Goal: Information Seeking & Learning: Learn about a topic

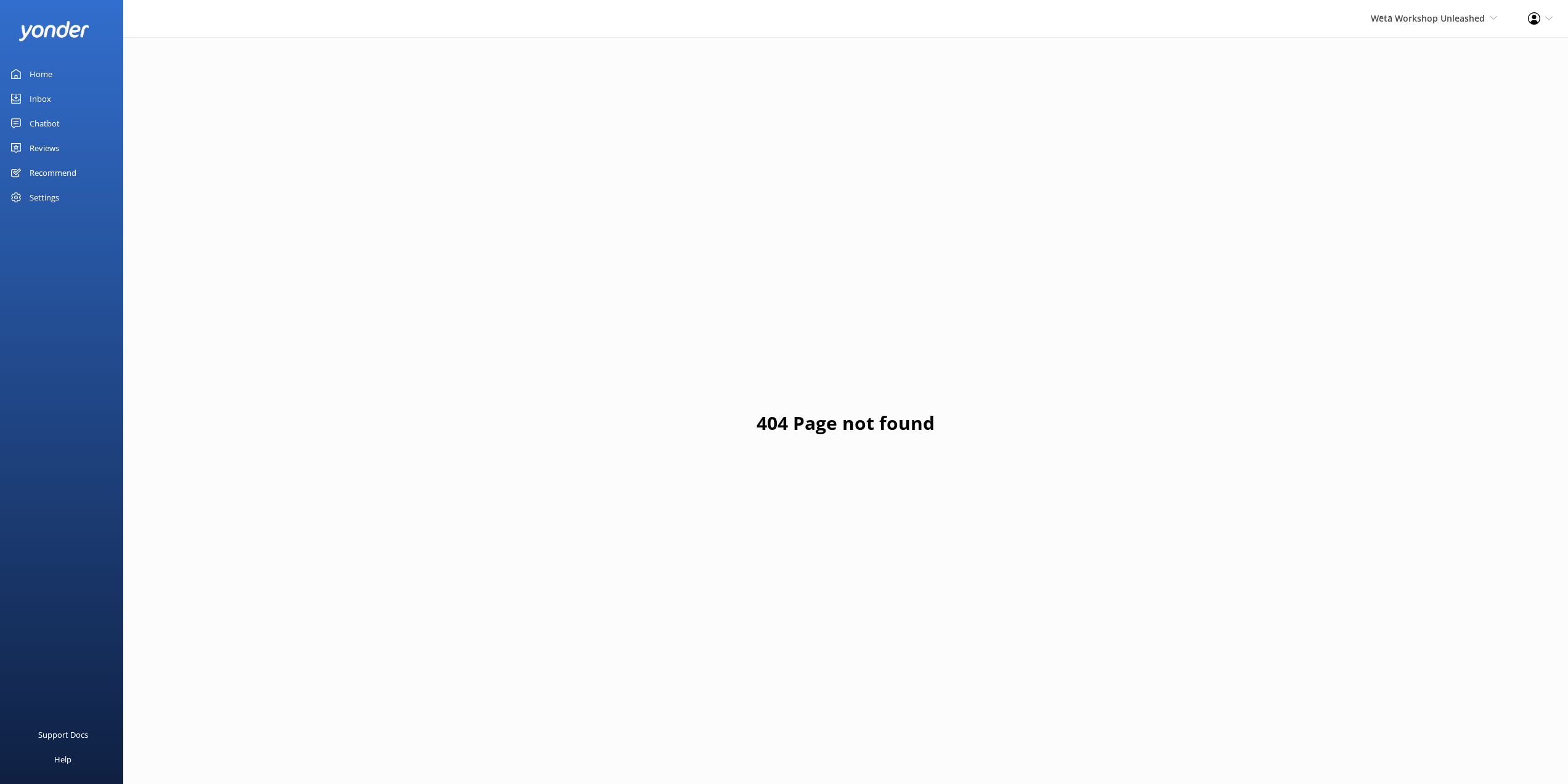
click at [49, 141] on div "Reviews" at bounding box center [45, 147] width 30 height 24
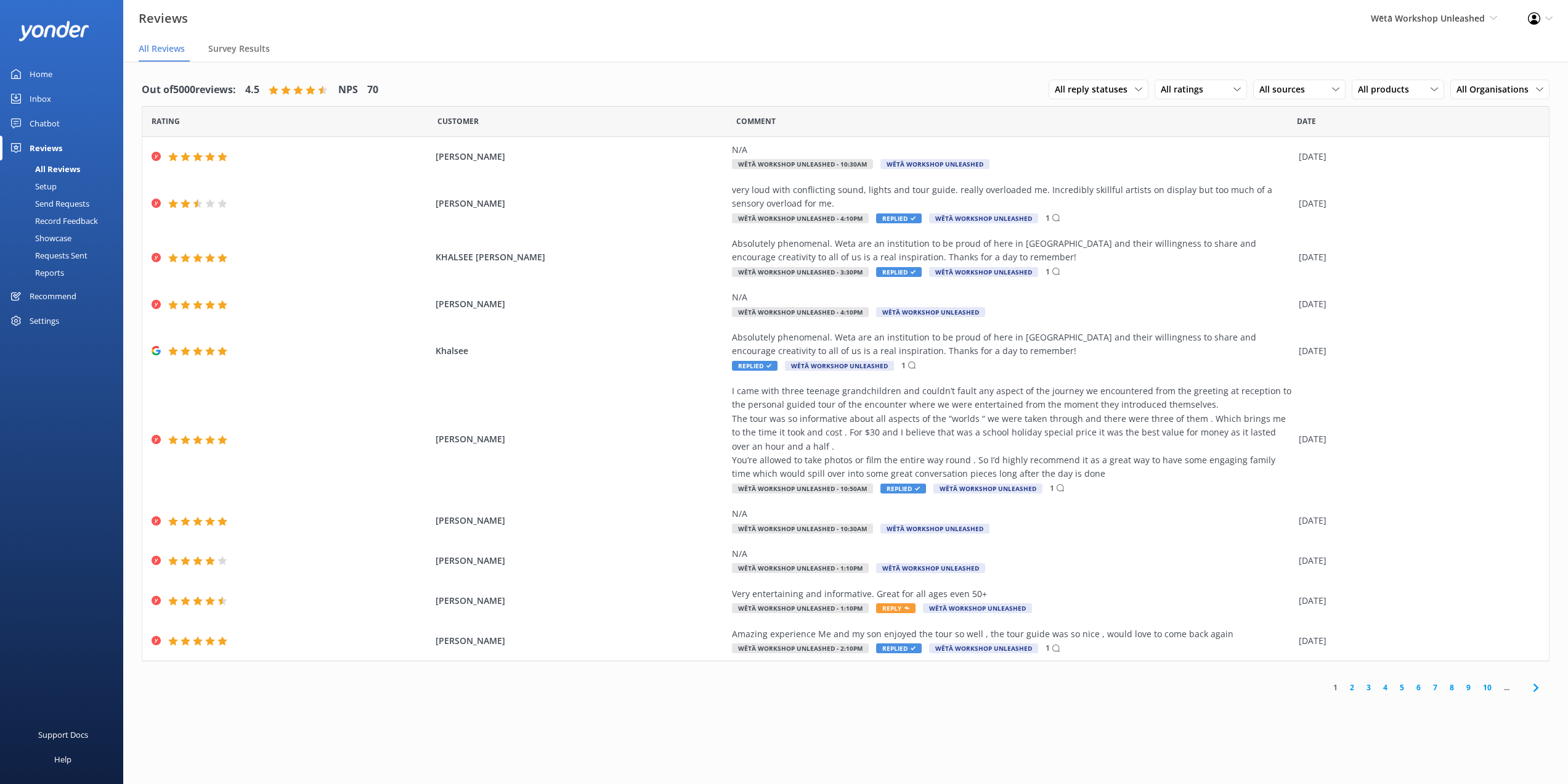
click at [1353, 690] on link "2" at bounding box center [1353, 687] width 17 height 12
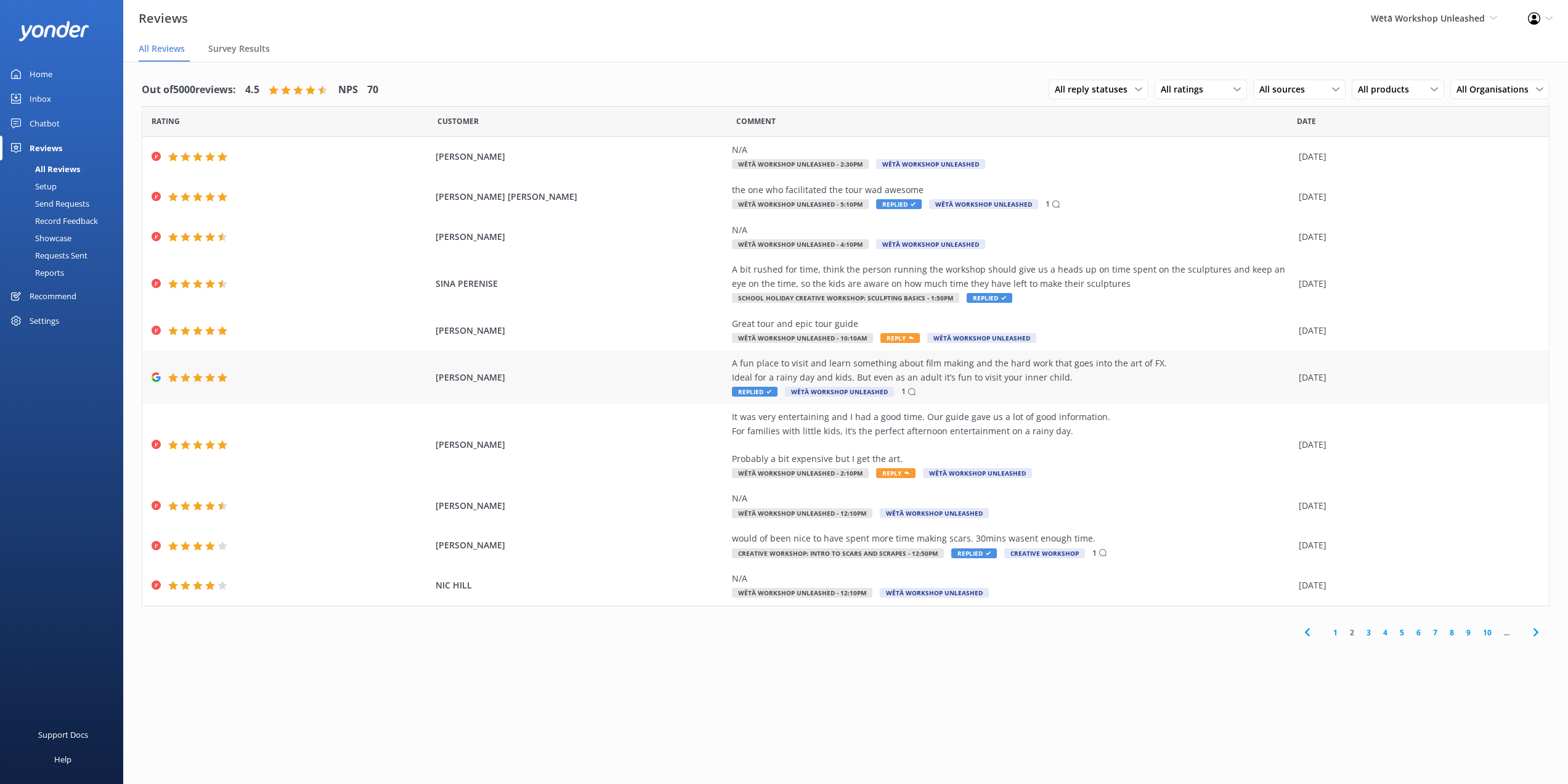
click at [1016, 366] on div "A fun place to visit and learn something about film making and the hard work th…" at bounding box center [1012, 371] width 561 height 28
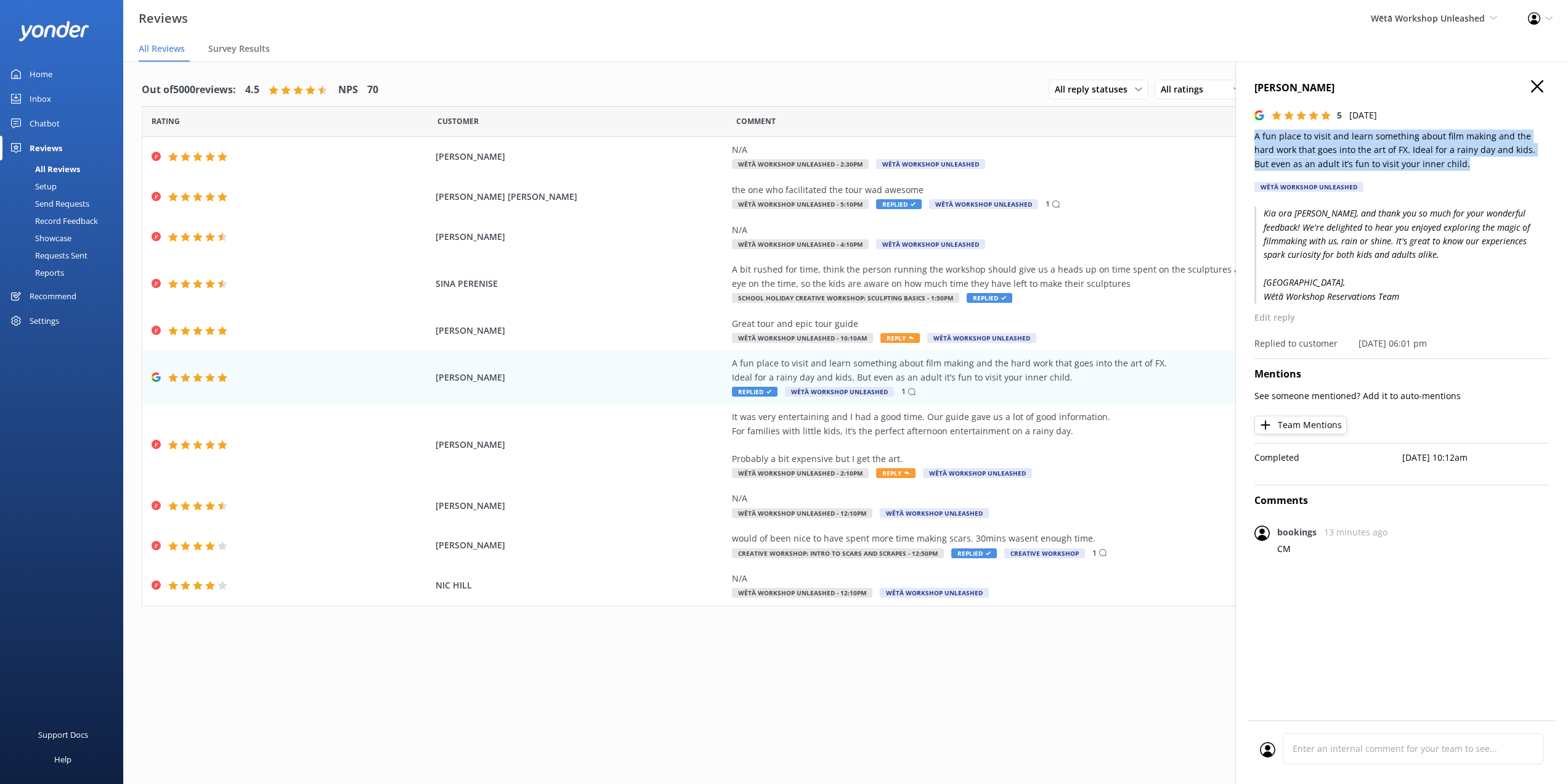
drag, startPoint x: 1428, startPoint y: 164, endPoint x: 1251, endPoint y: 139, distance: 178.8
click at [1251, 139] on div "[PERSON_NAME] 5 [DATE] A fun place to visit and learn something about film maki…" at bounding box center [1402, 454] width 333 height 784
copy p "A fun place to visit and learn something about film making and the hard work th…"
click at [1538, 86] on use "button" at bounding box center [1537, 86] width 12 height 12
